Goal: Task Accomplishment & Management: Use online tool/utility

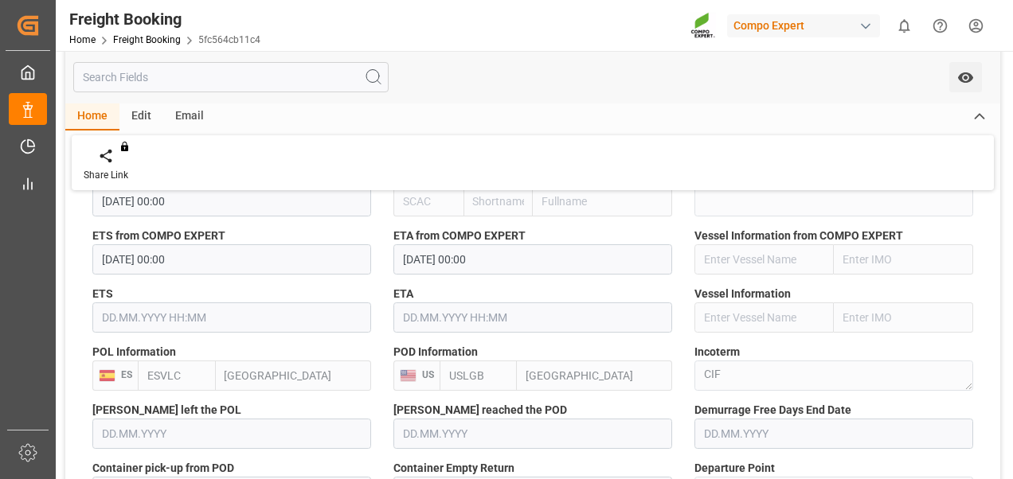
scroll to position [796, 0]
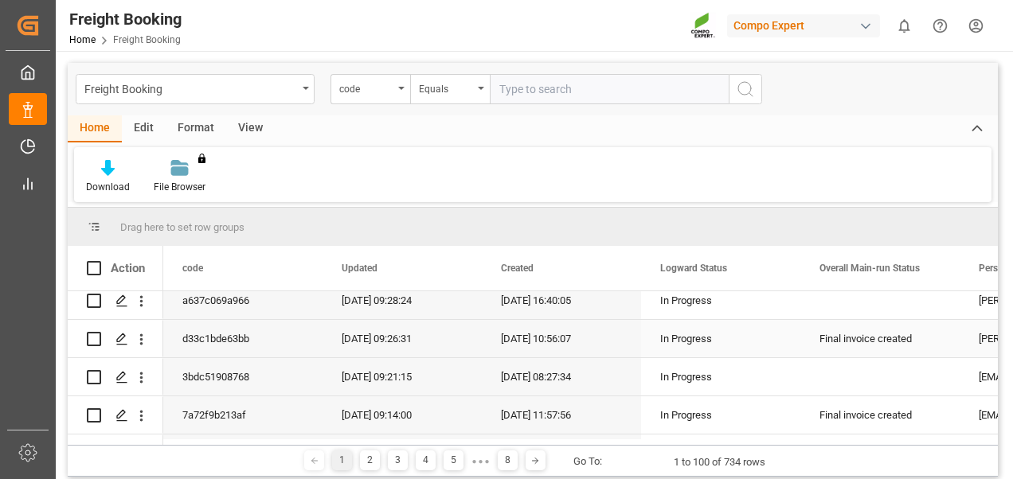
scroll to position [80, 0]
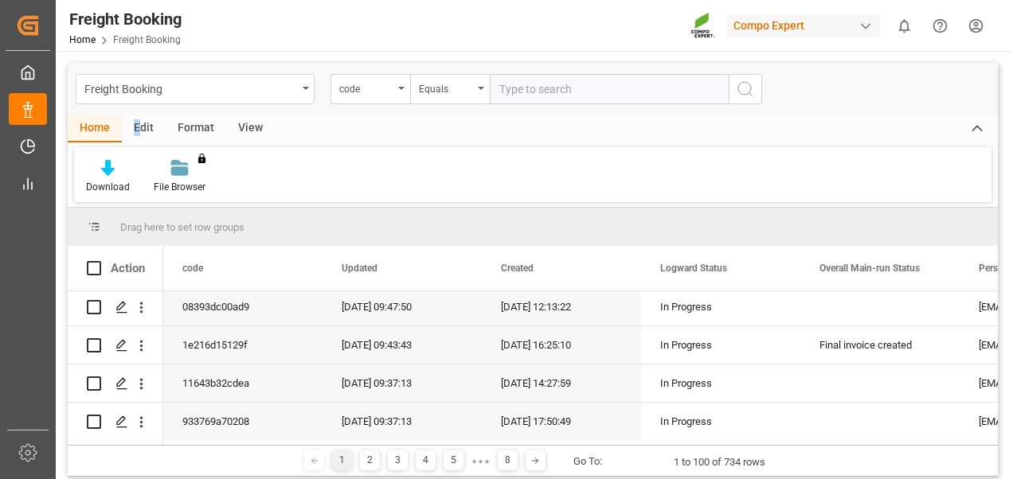
click at [139, 116] on div "Edit" at bounding box center [144, 128] width 44 height 27
drag, startPoint x: 139, startPoint y: 116, endPoint x: 201, endPoint y: 122, distance: 63.1
click at [201, 122] on div "Format" at bounding box center [196, 128] width 61 height 27
click at [253, 128] on div "View" at bounding box center [250, 128] width 49 height 27
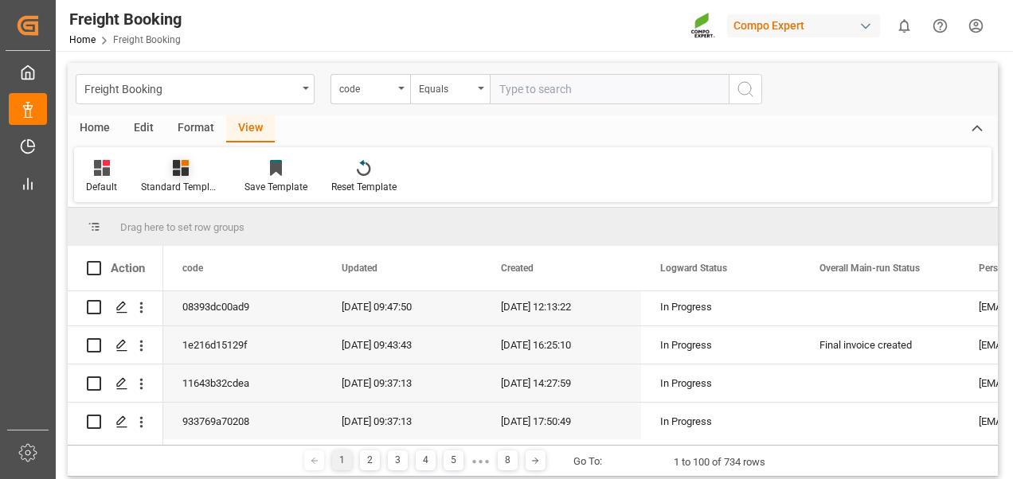
click at [182, 182] on div "Standard Templates" at bounding box center [181, 187] width 80 height 14
click at [194, 226] on div "Overview Countries" at bounding box center [223, 225] width 139 height 17
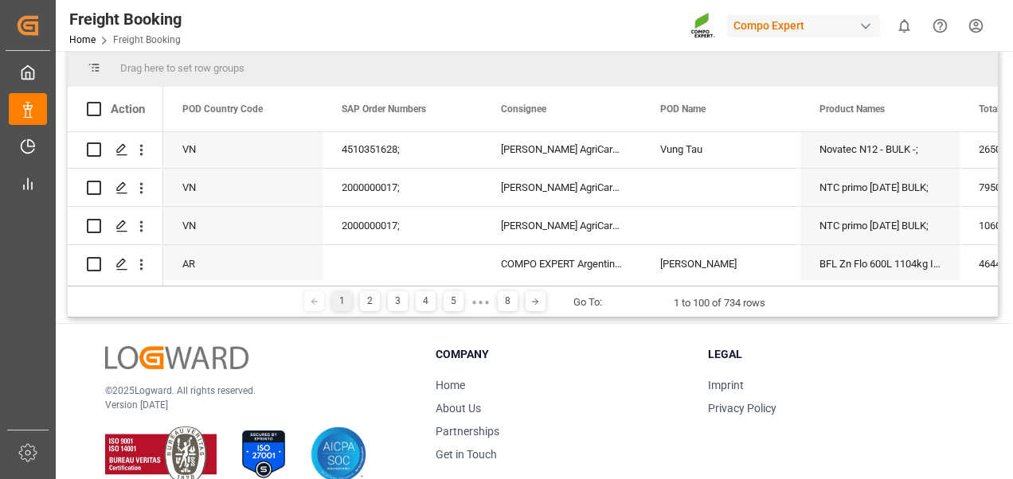
scroll to position [0, 0]
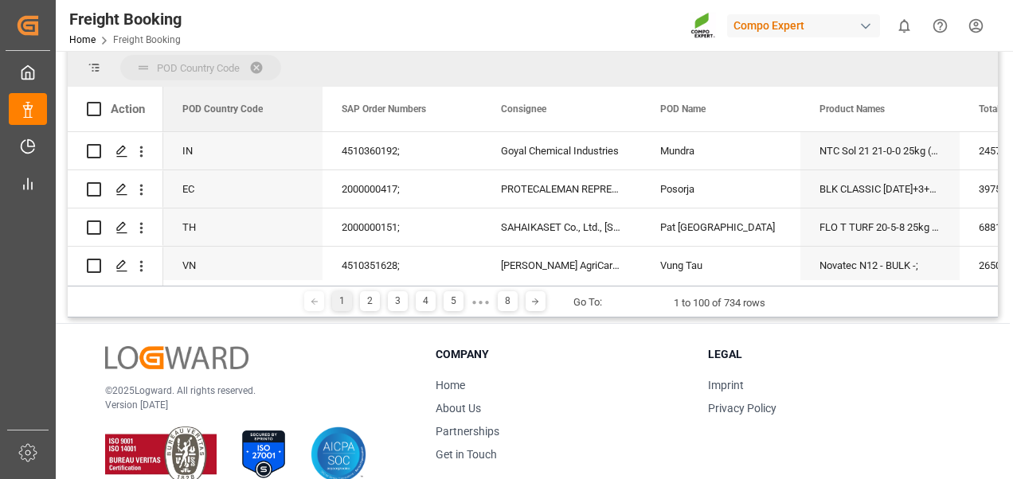
drag, startPoint x: 217, startPoint y: 110, endPoint x: 181, endPoint y: 66, distance: 57.1
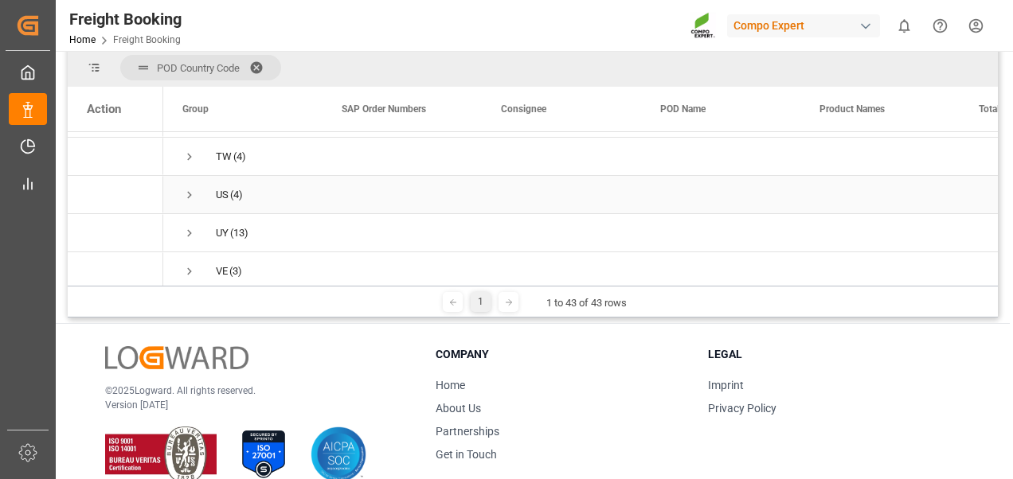
scroll to position [1433, 0]
click at [192, 174] on span "Press SPACE to select this row." at bounding box center [189, 170] width 14 height 14
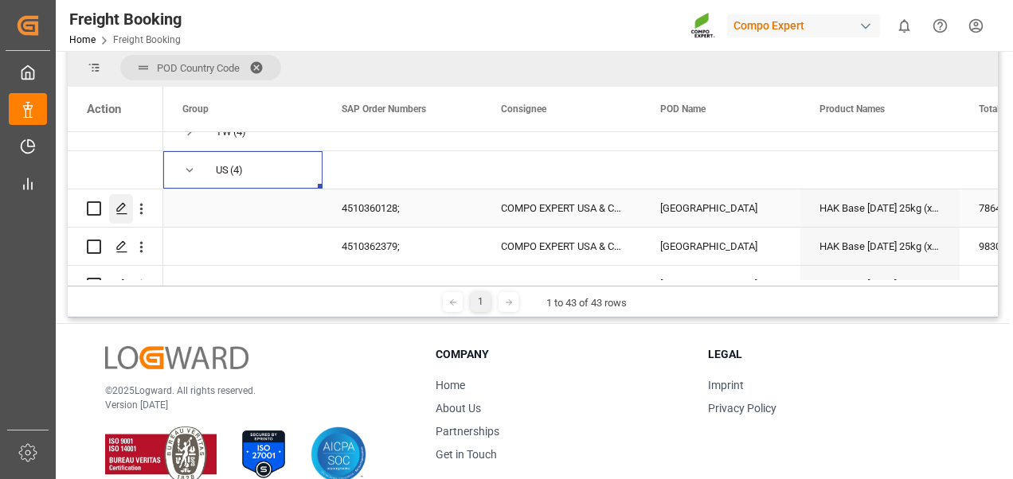
click at [130, 209] on div "Press SPACE to select this row." at bounding box center [121, 208] width 24 height 29
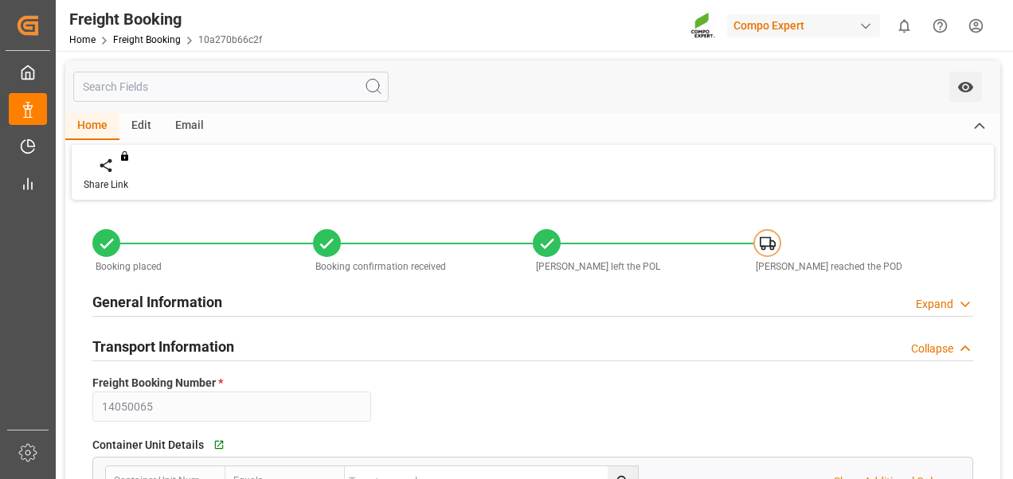
type input "MEDU"
type input "9978937"
type input "ESVLC"
type input "USLAX"
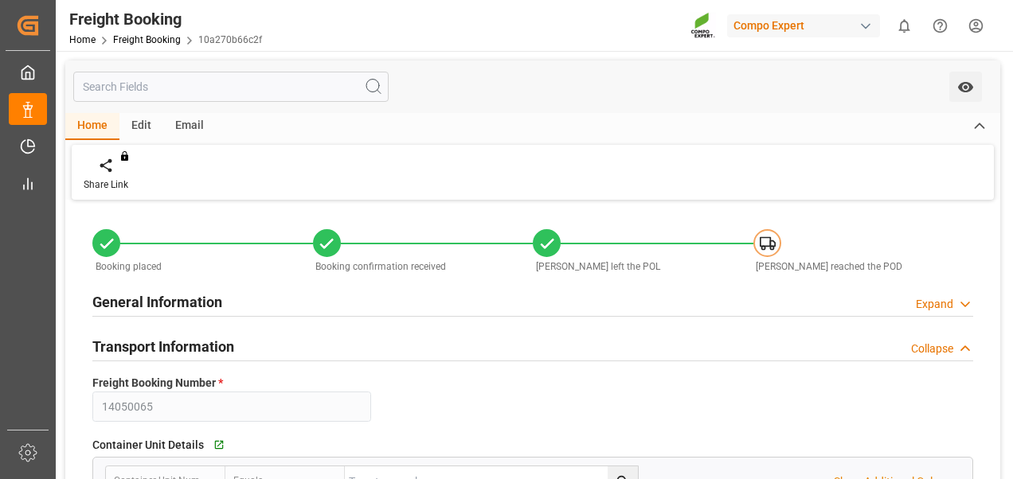
type input "64"
type input "78646.272"
type input "[DATE] 00:00"
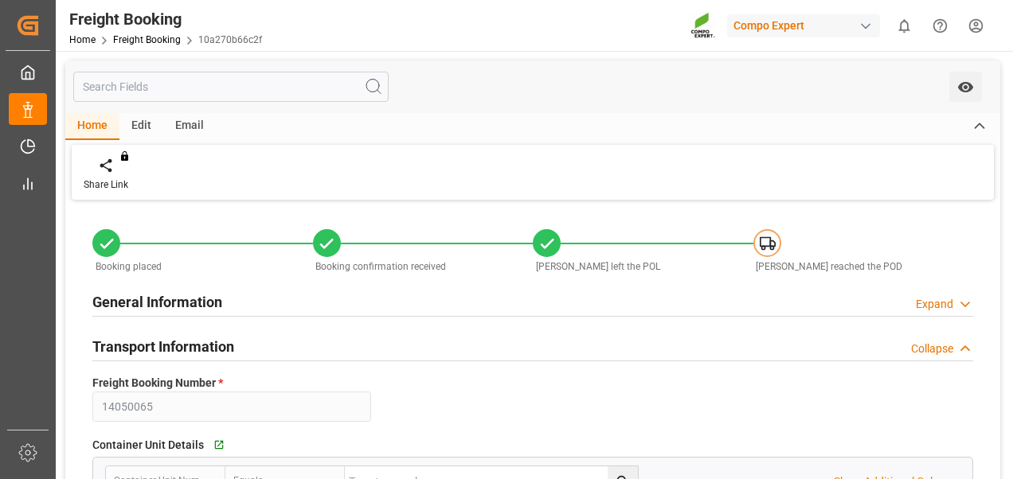
type input "[DATE] 12:00"
type input "[DATE]"
type input "[DATE] 11:12"
type input "[DATE] 11:13"
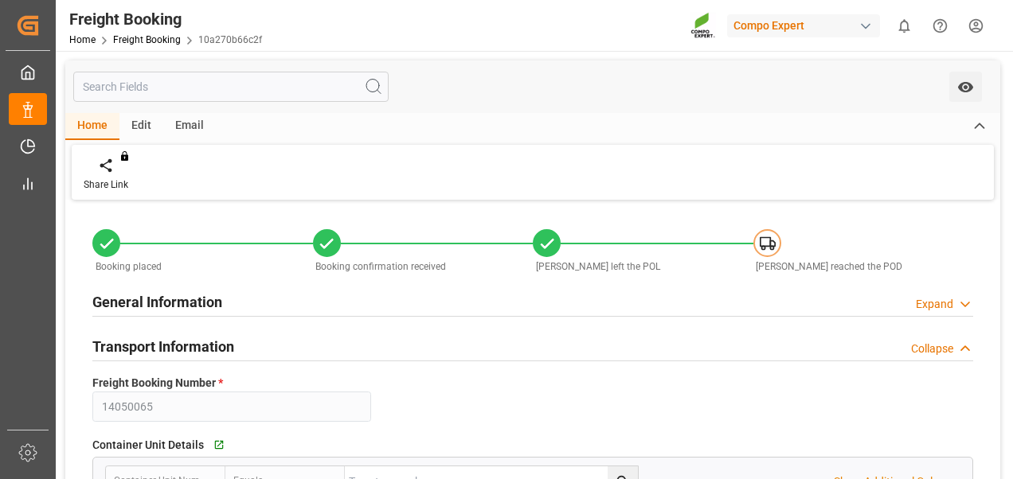
type input "[DATE] 11:13"
type input "[DATE] 13:13"
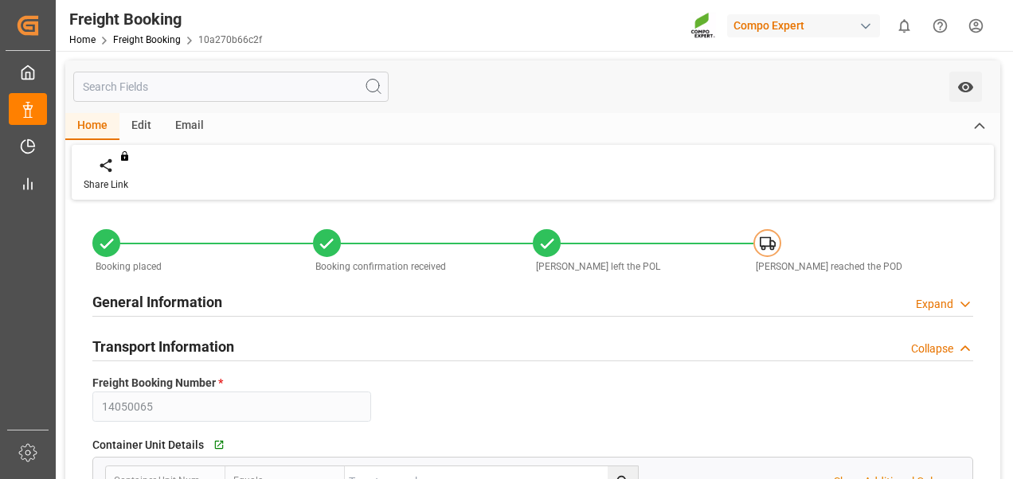
type input "[DATE] 13:13"
click at [930, 307] on div "Expand" at bounding box center [934, 304] width 37 height 17
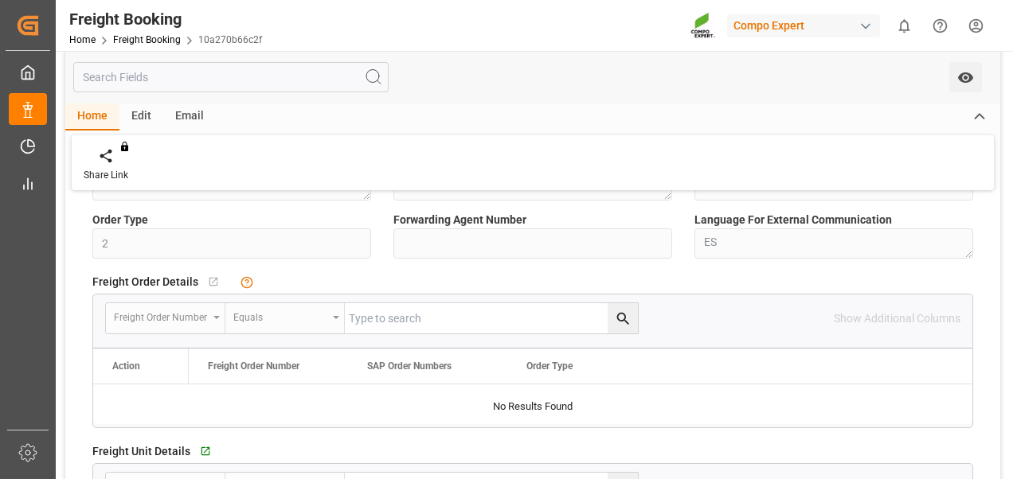
scroll to position [393, 0]
